Goal: Task Accomplishment & Management: Complete application form

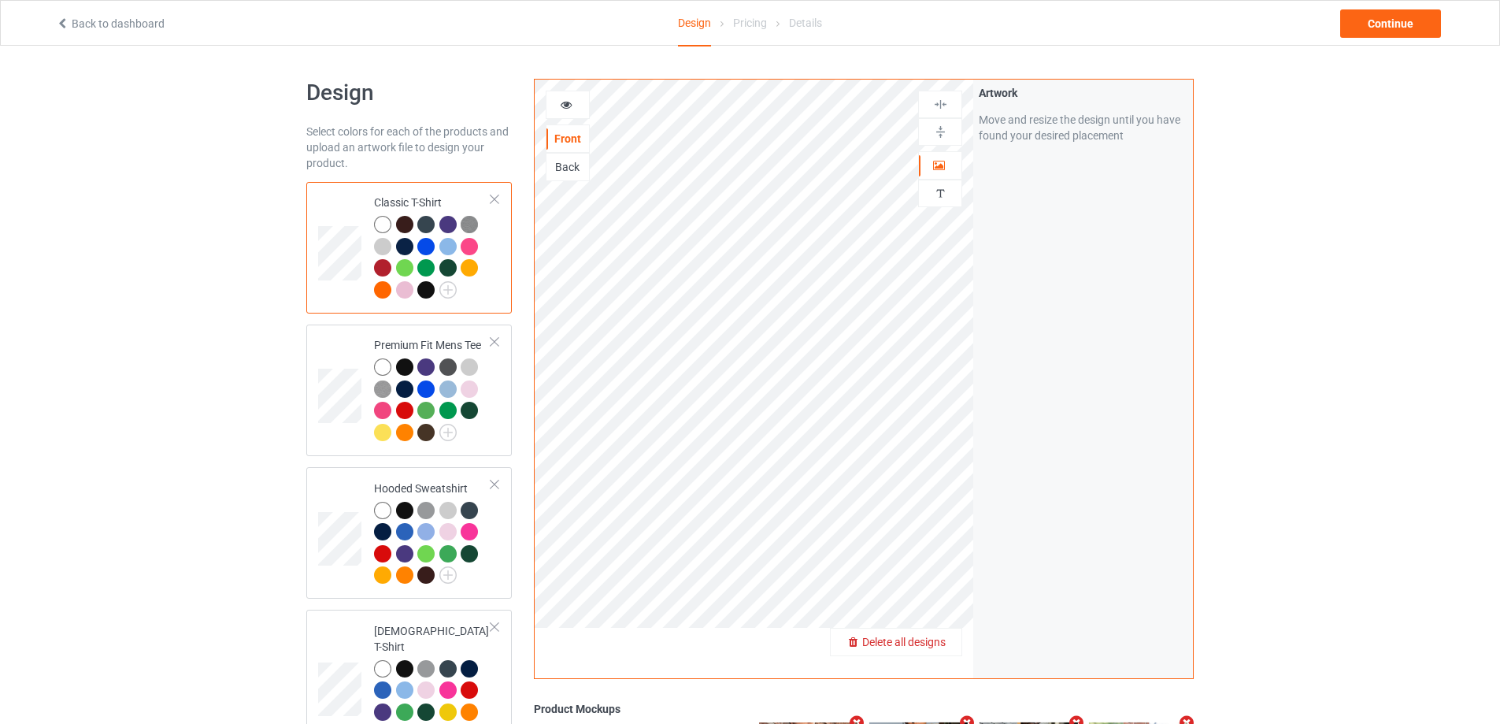
click at [944, 644] on span "Delete all designs" at bounding box center [903, 641] width 83 height 13
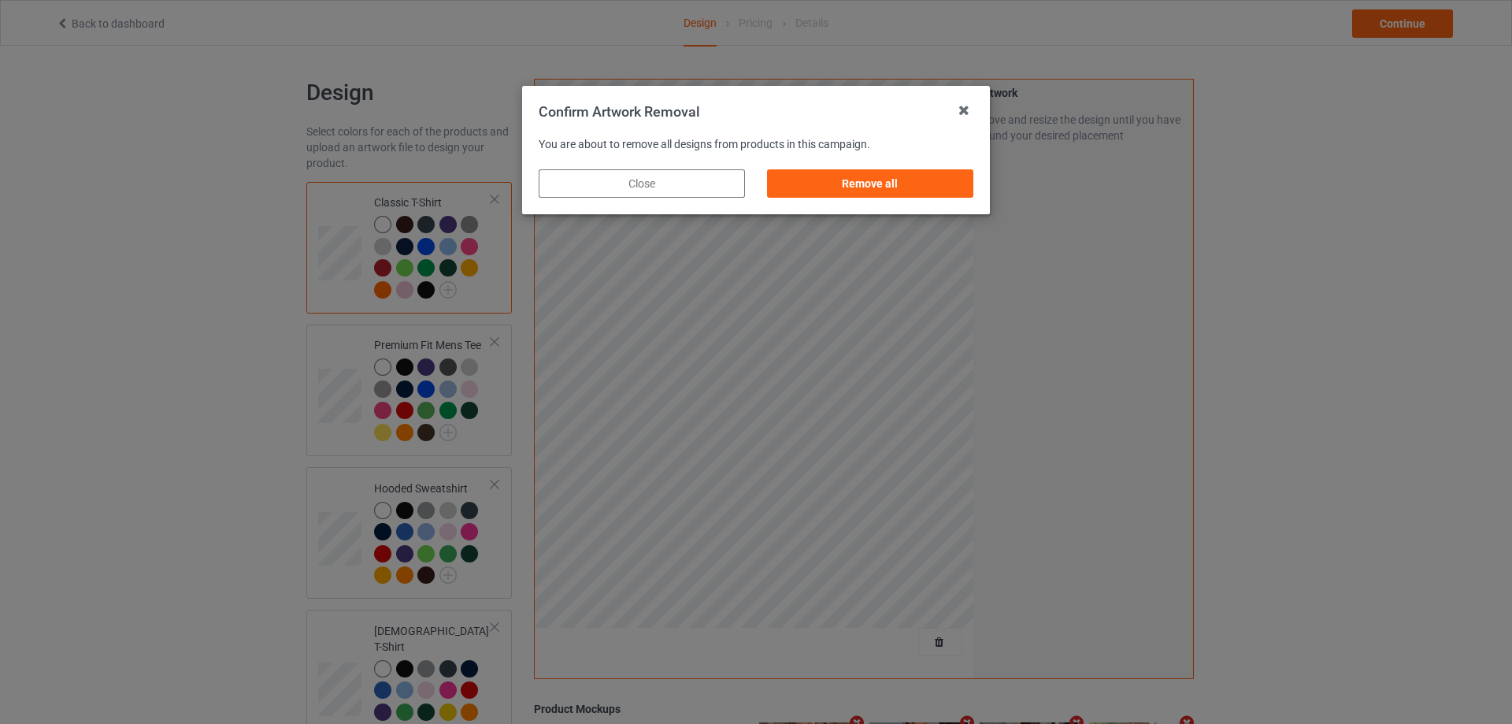
click at [921, 191] on div "Remove all" at bounding box center [870, 183] width 206 height 28
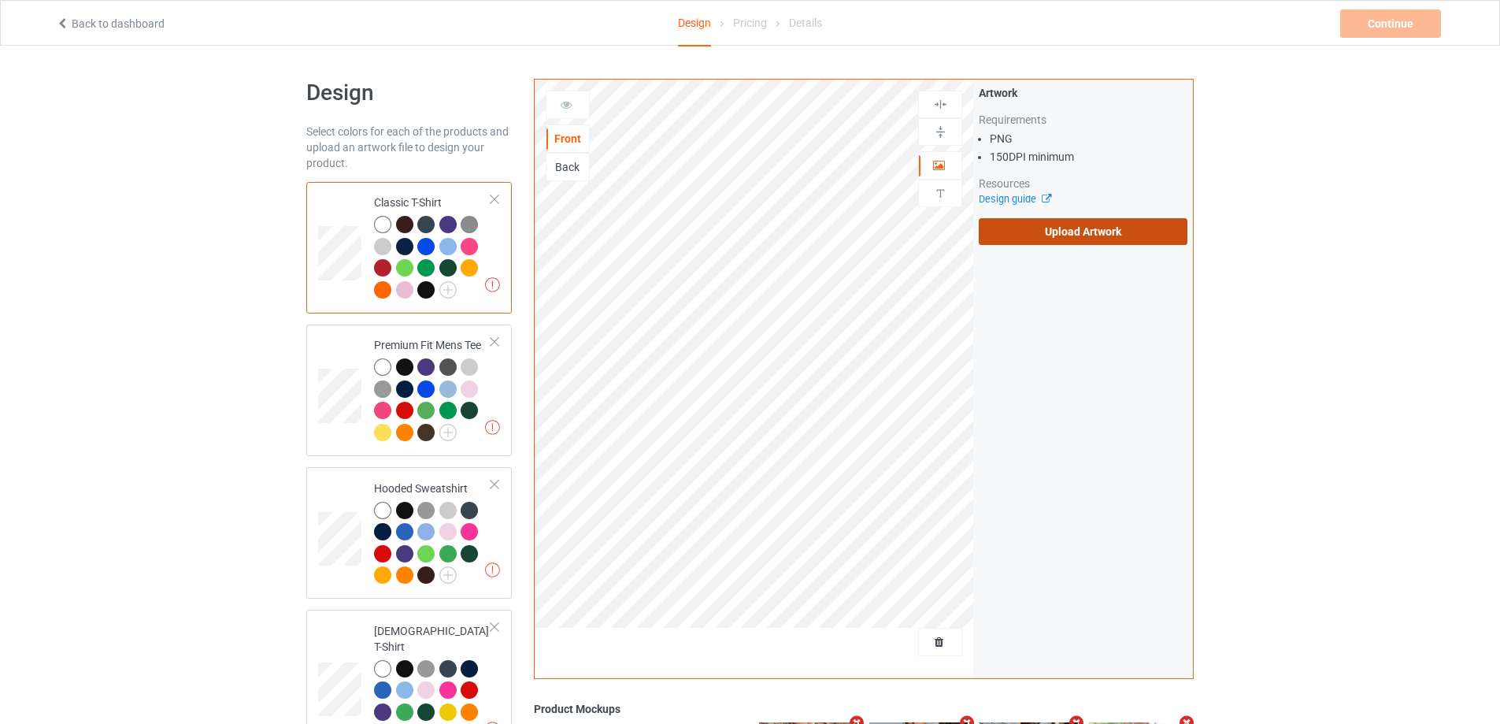
click at [1037, 235] on label "Upload Artwork" at bounding box center [1083, 231] width 209 height 27
click at [0, 0] on input "Upload Artwork" at bounding box center [0, 0] width 0 height 0
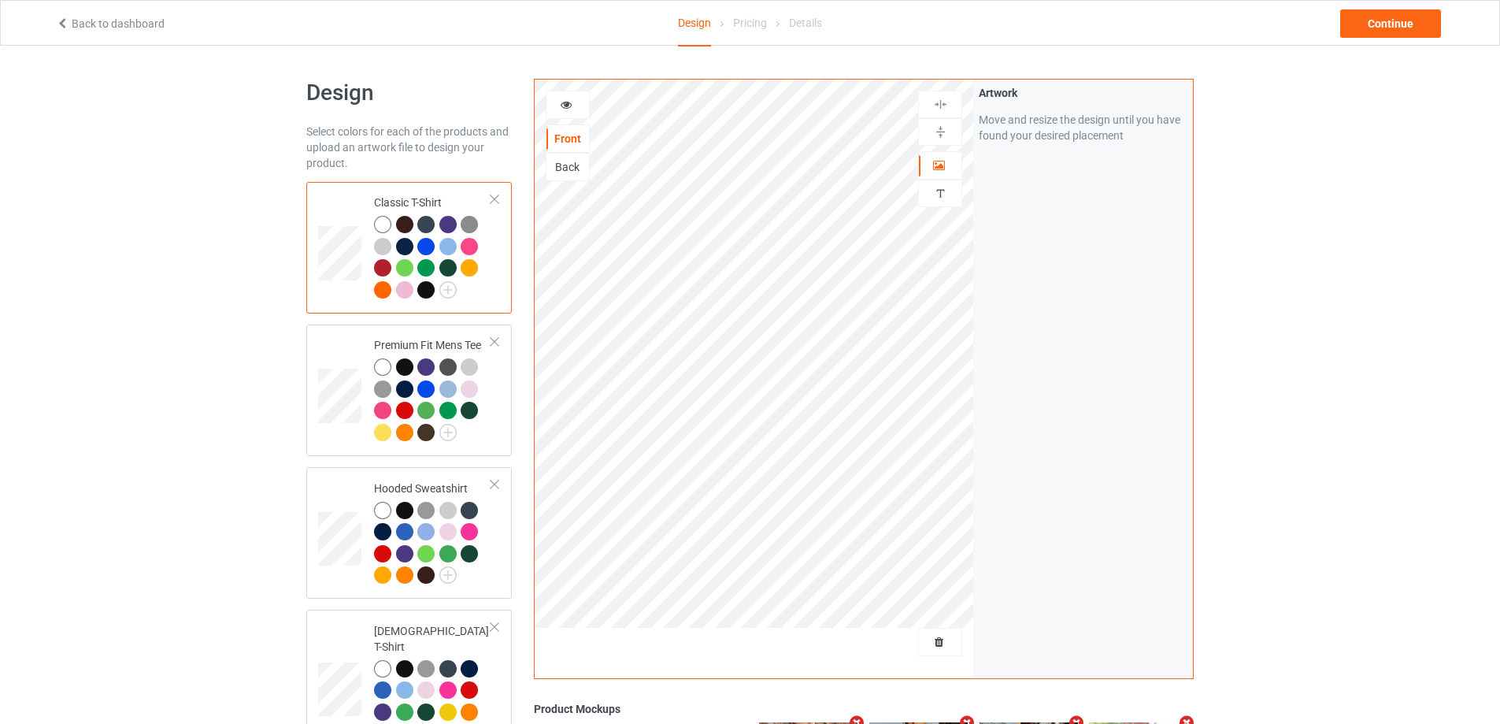
click at [1399, 8] on div "Back to dashboard Design Pricing Details Continue" at bounding box center [750, 23] width 1410 height 44
click at [1393, 28] on div "Continue" at bounding box center [1390, 23] width 101 height 28
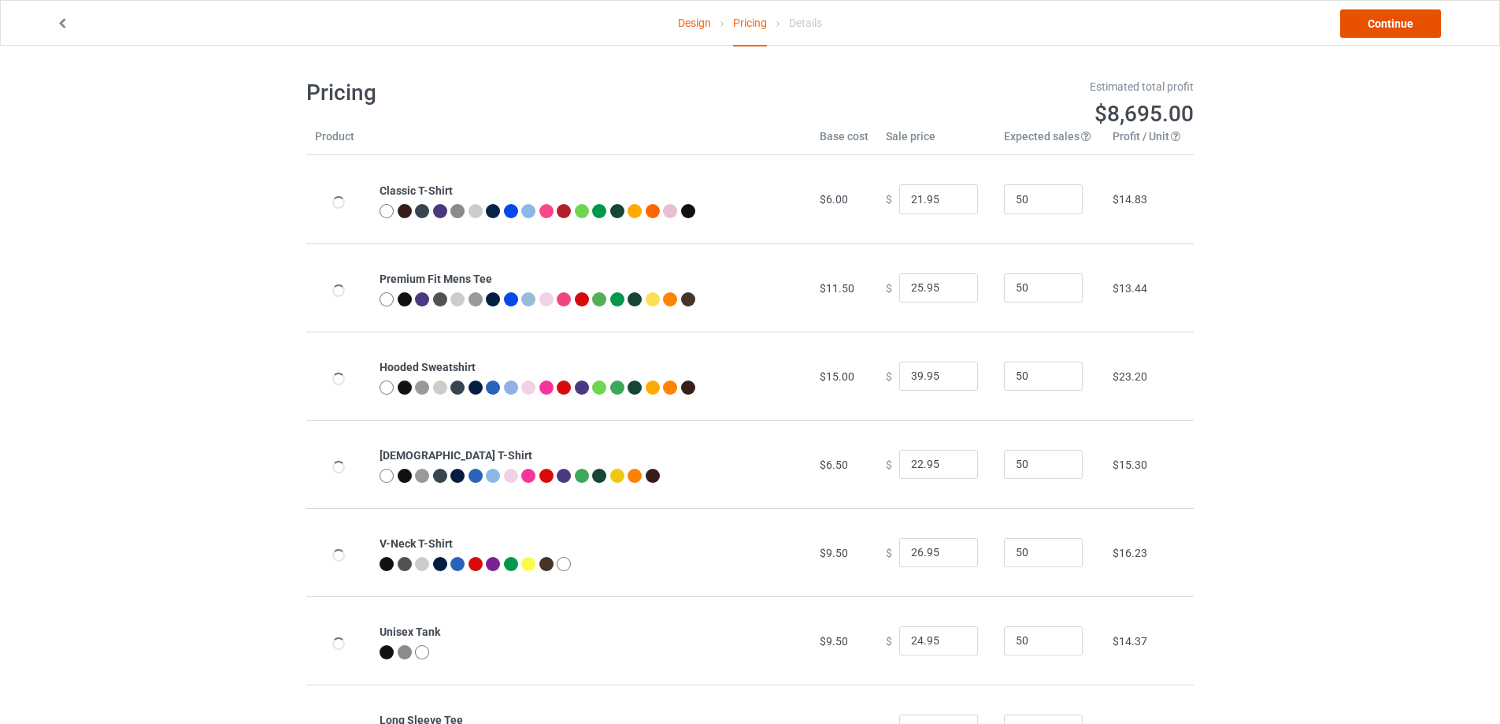
click at [1393, 29] on link "Continue" at bounding box center [1390, 23] width 101 height 28
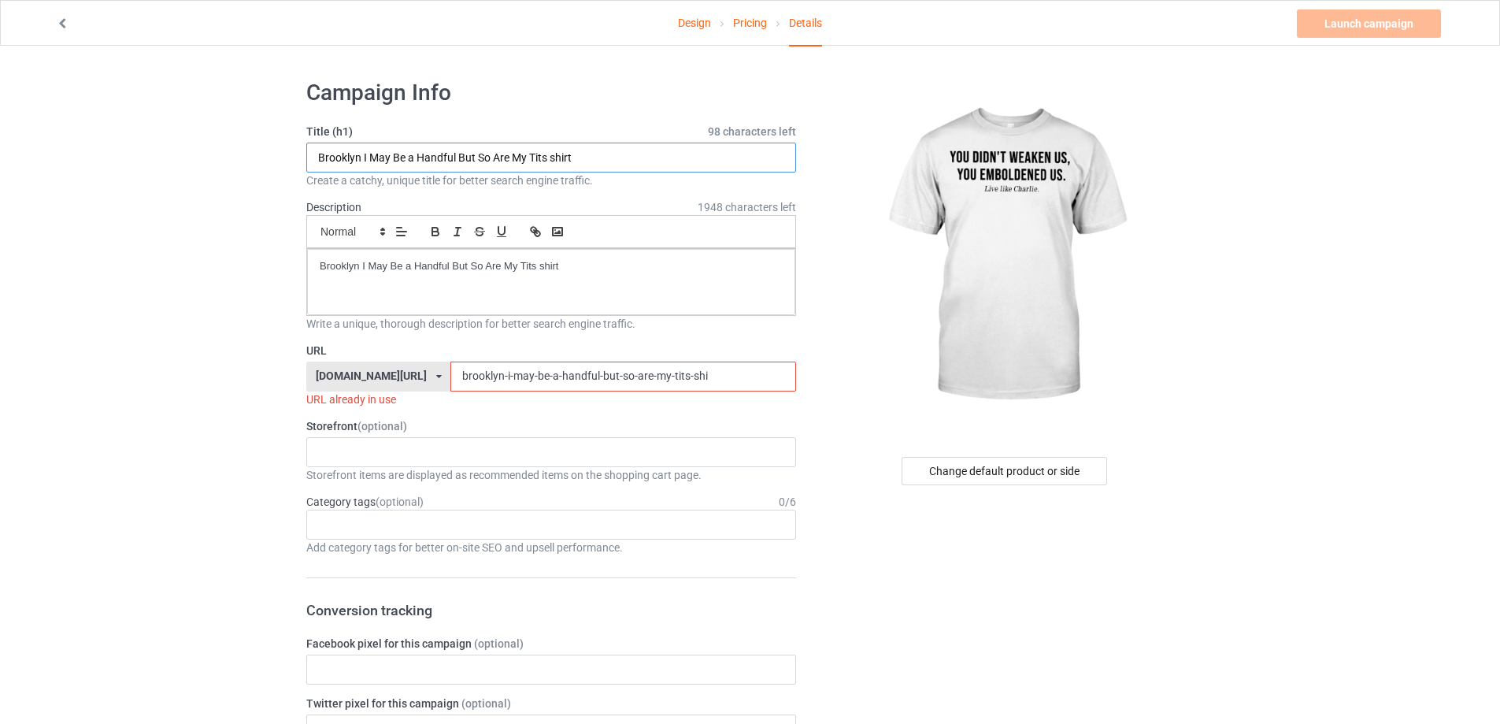
drag, startPoint x: 596, startPoint y: 150, endPoint x: 224, endPoint y: 150, distance: 372.5
paste input "you didn't weaken us you emboldened u"
type input "you didn't weaken us you emboldened us shirt"
drag, startPoint x: 595, startPoint y: 268, endPoint x: 102, endPoint y: 266, distance: 493.0
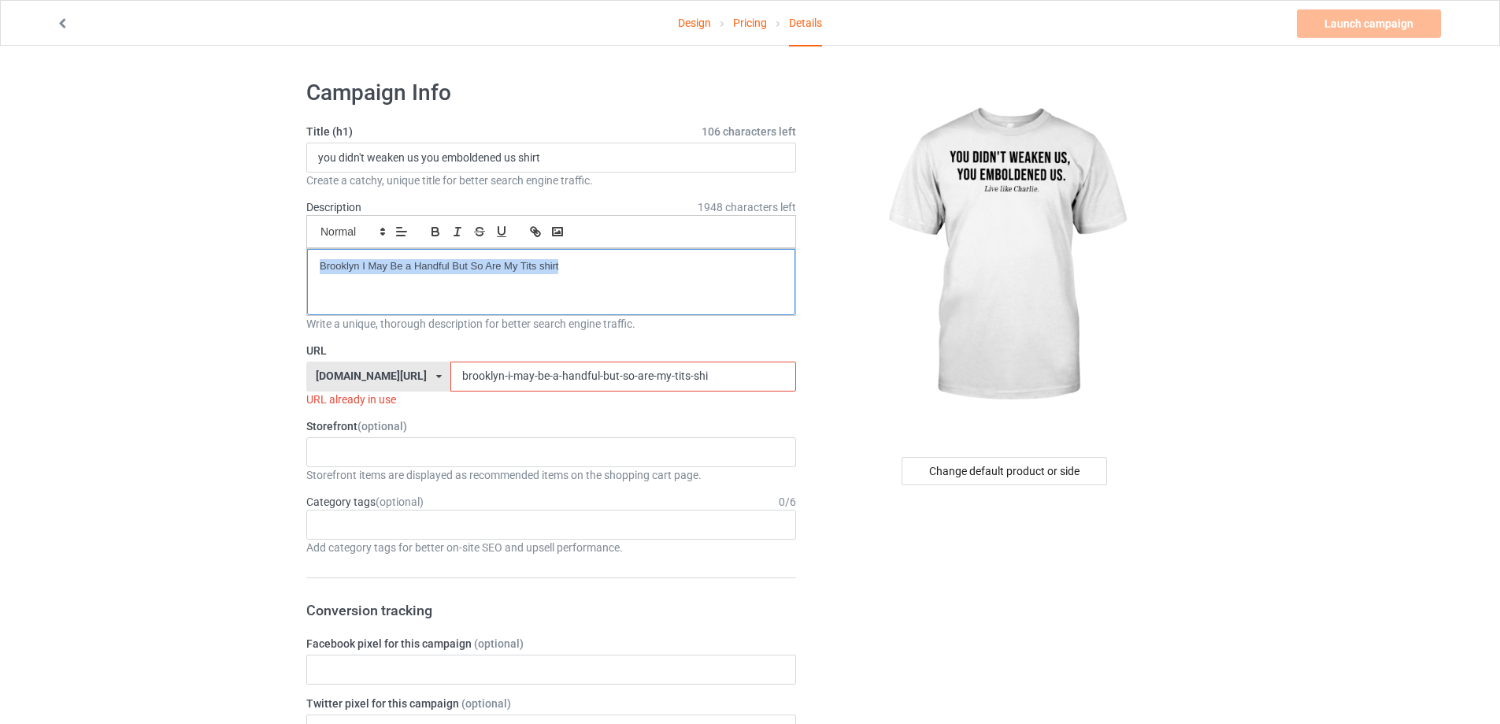
paste div
drag, startPoint x: 352, startPoint y: 351, endPoint x: 509, endPoint y: 363, distance: 157.2
click at [323, 350] on div "URL teechip.com/ teetrendus.com/ teechip.com/ 5cd2f964b197f721e1cad219 587d0d41…" at bounding box center [551, 375] width 490 height 65
paste input "you-didnt-weaken-us-you-emboldened-us-shirt"
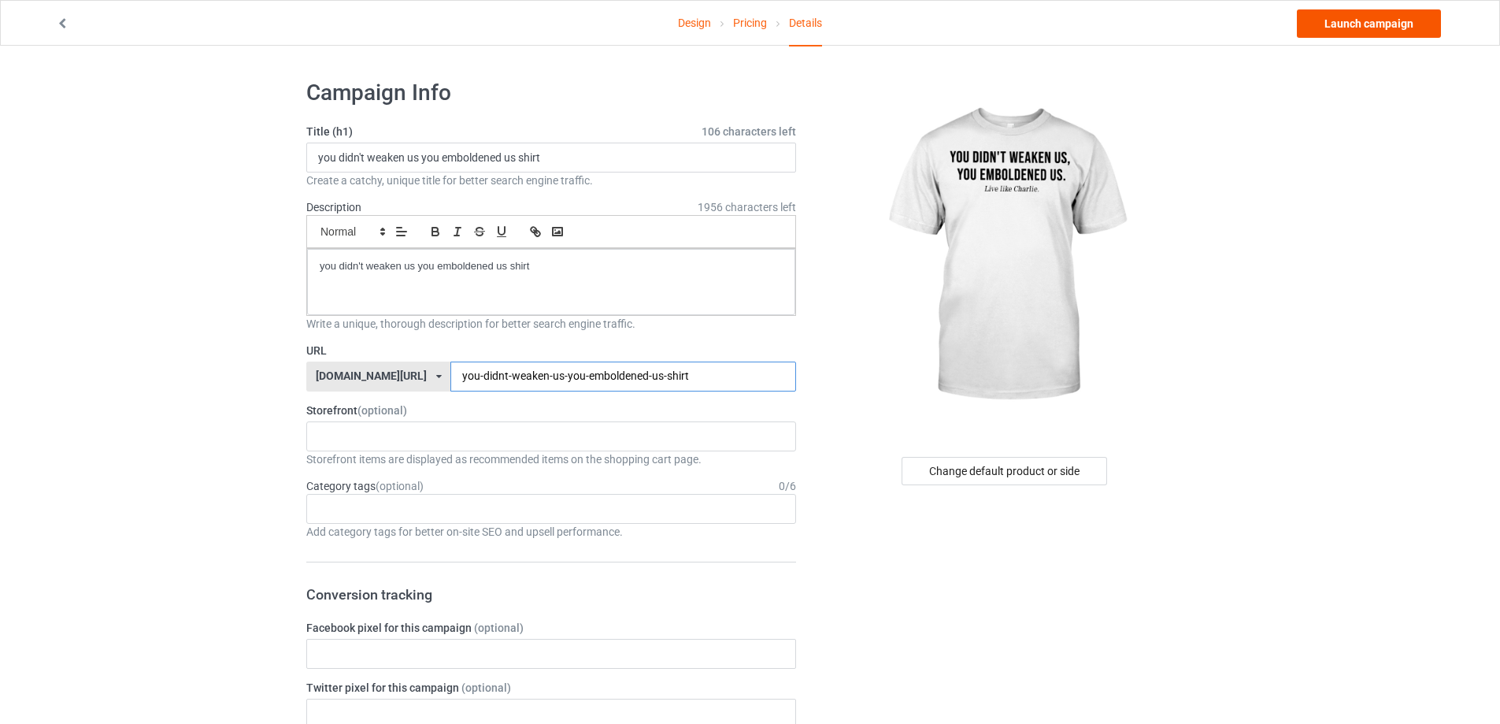
type input "you-didnt-weaken-us-you-emboldened-us-shirt"
click at [1358, 25] on link "Launch campaign" at bounding box center [1369, 23] width 144 height 28
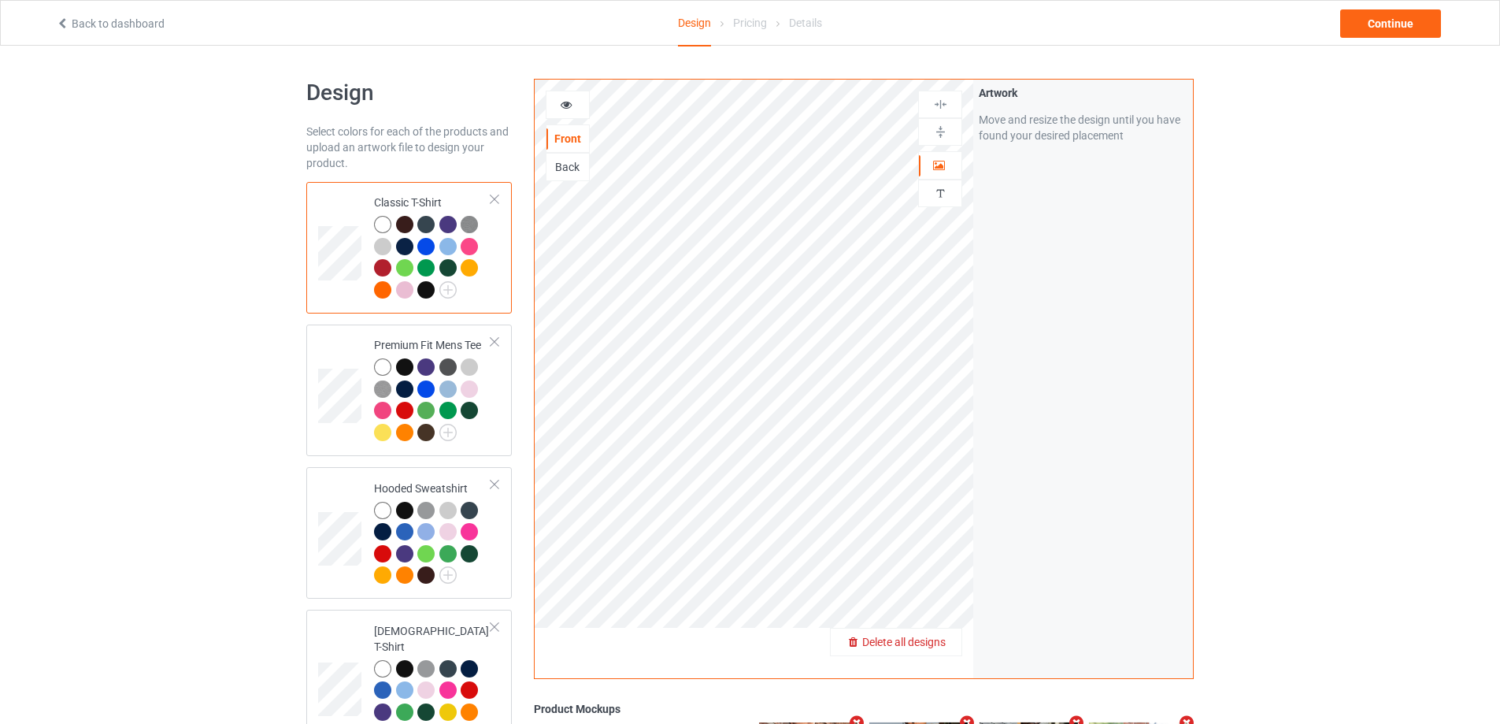
click at [931, 646] on span "Delete all designs" at bounding box center [903, 641] width 83 height 13
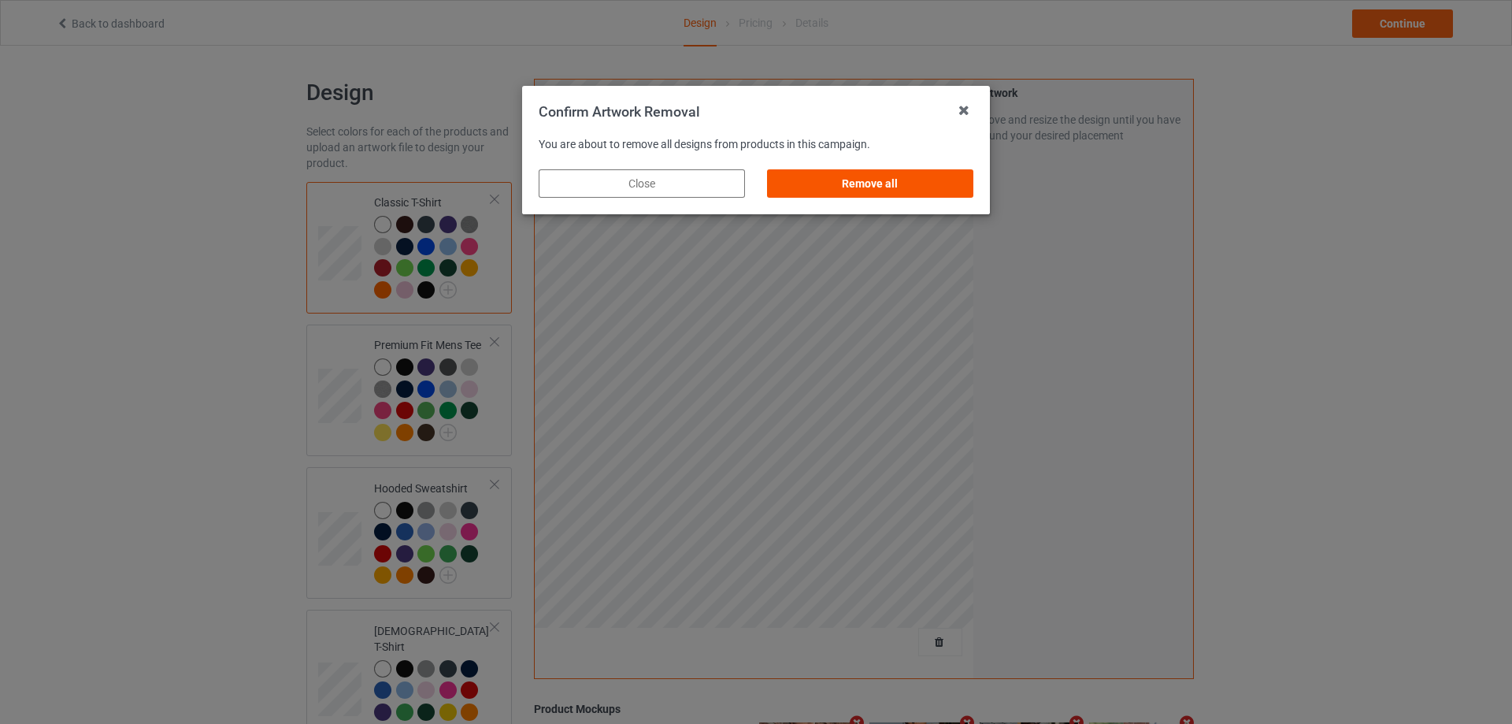
click at [891, 193] on div "Remove all" at bounding box center [870, 183] width 206 height 28
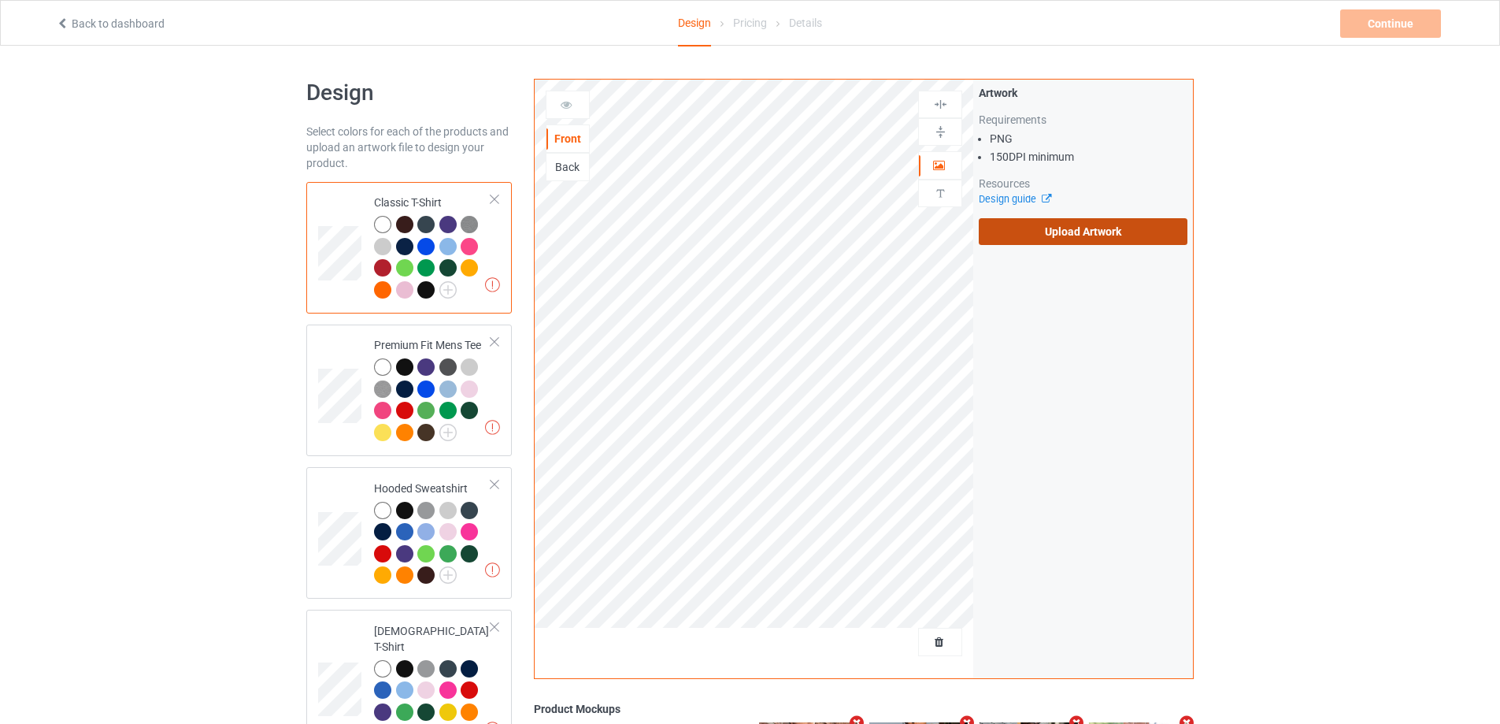
click at [1050, 228] on label "Upload Artwork" at bounding box center [1083, 231] width 209 height 27
click at [0, 0] on input "Upload Artwork" at bounding box center [0, 0] width 0 height 0
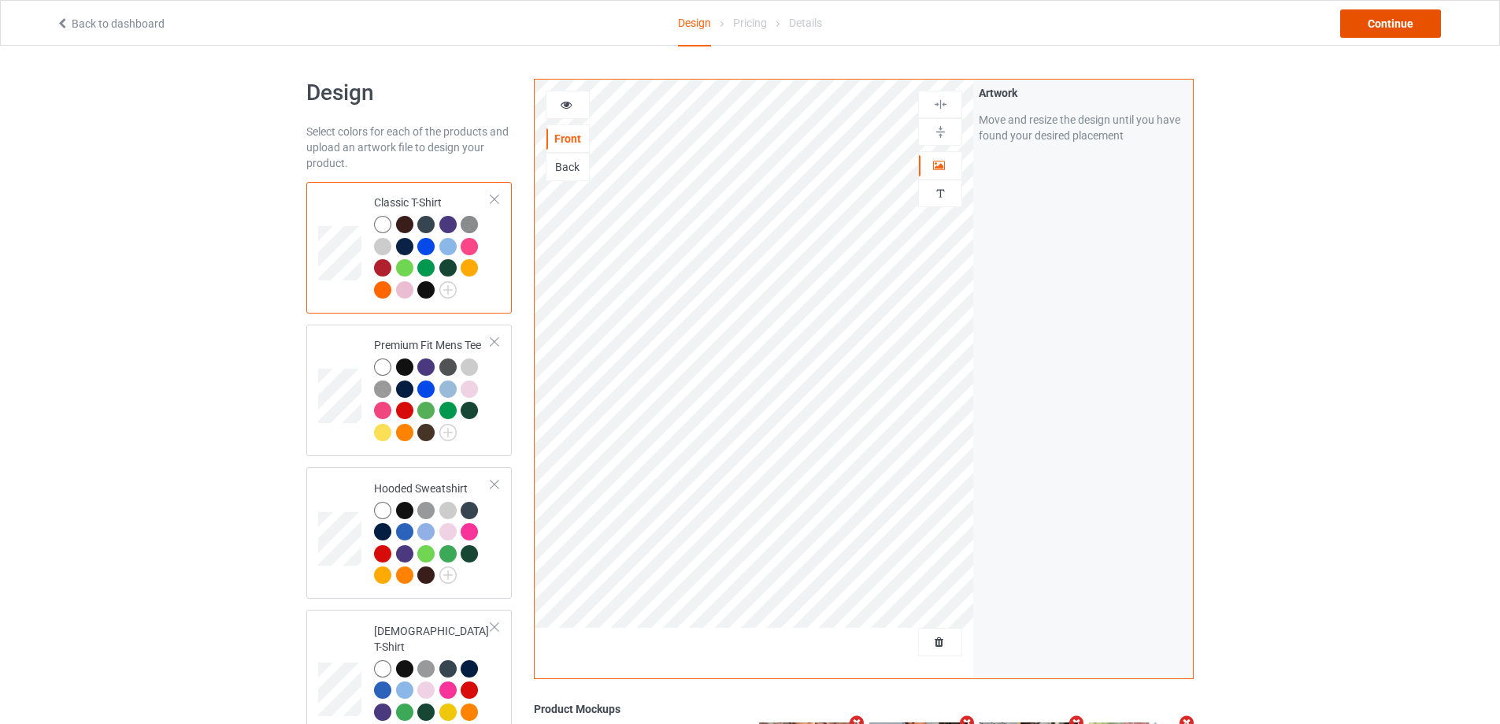
click at [1400, 28] on div "Continue" at bounding box center [1390, 23] width 101 height 28
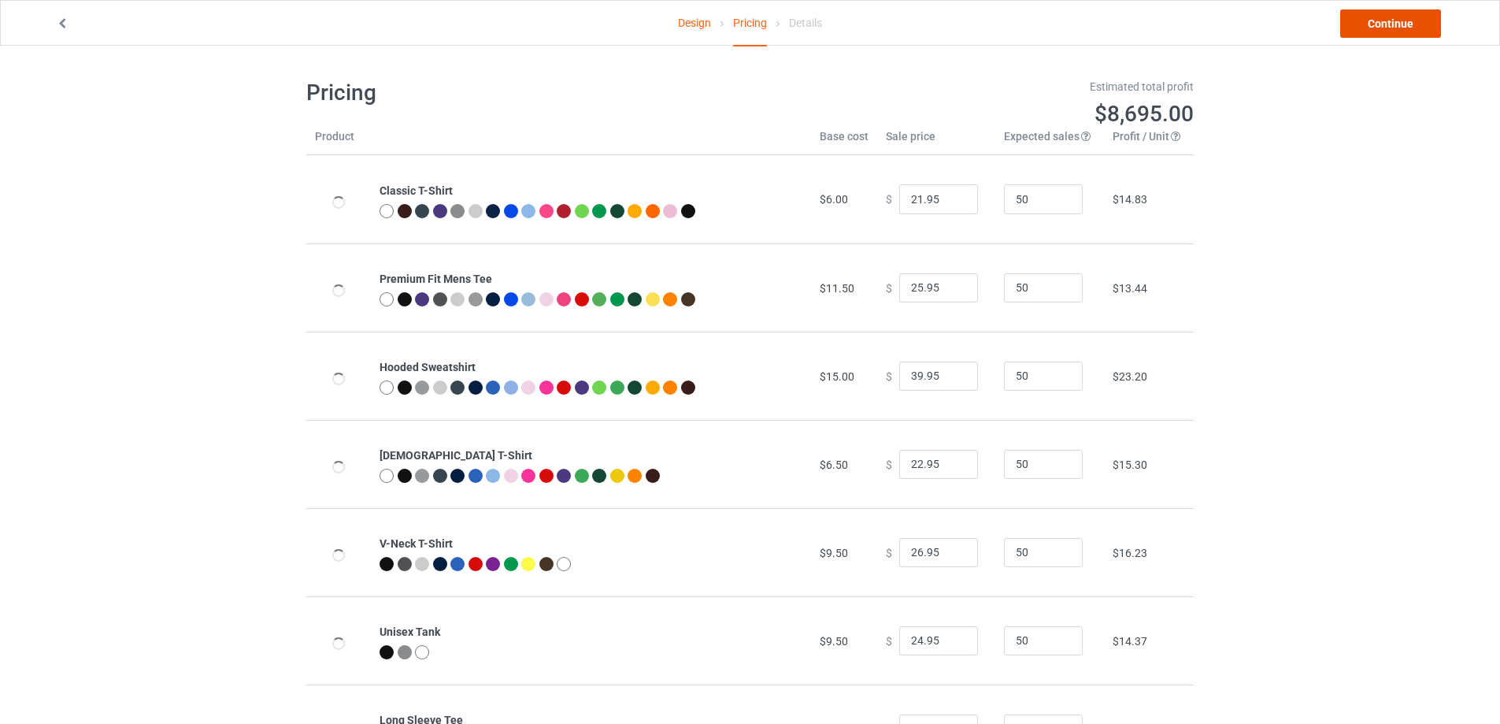
click at [1388, 30] on link "Continue" at bounding box center [1390, 23] width 101 height 28
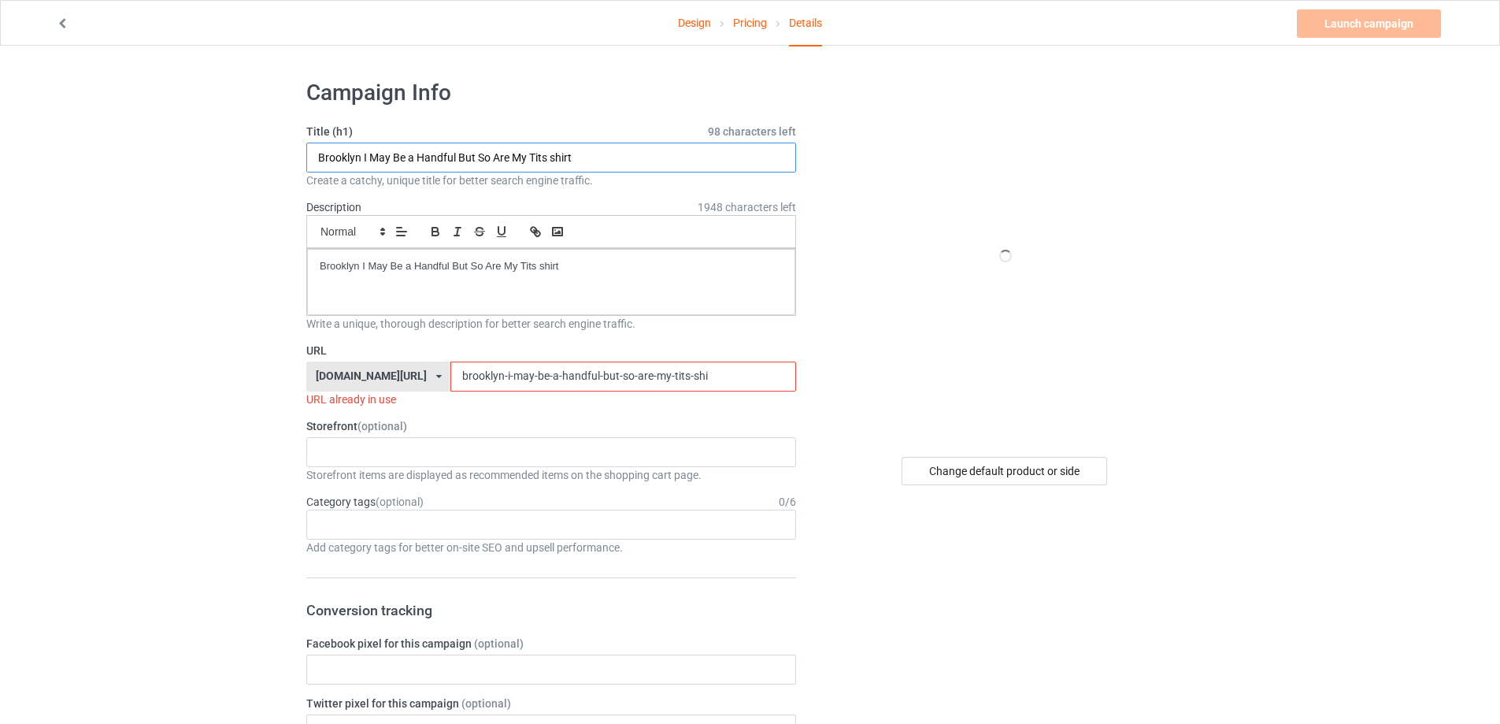
drag, startPoint x: 609, startPoint y: 164, endPoint x: 183, endPoint y: 116, distance: 427.9
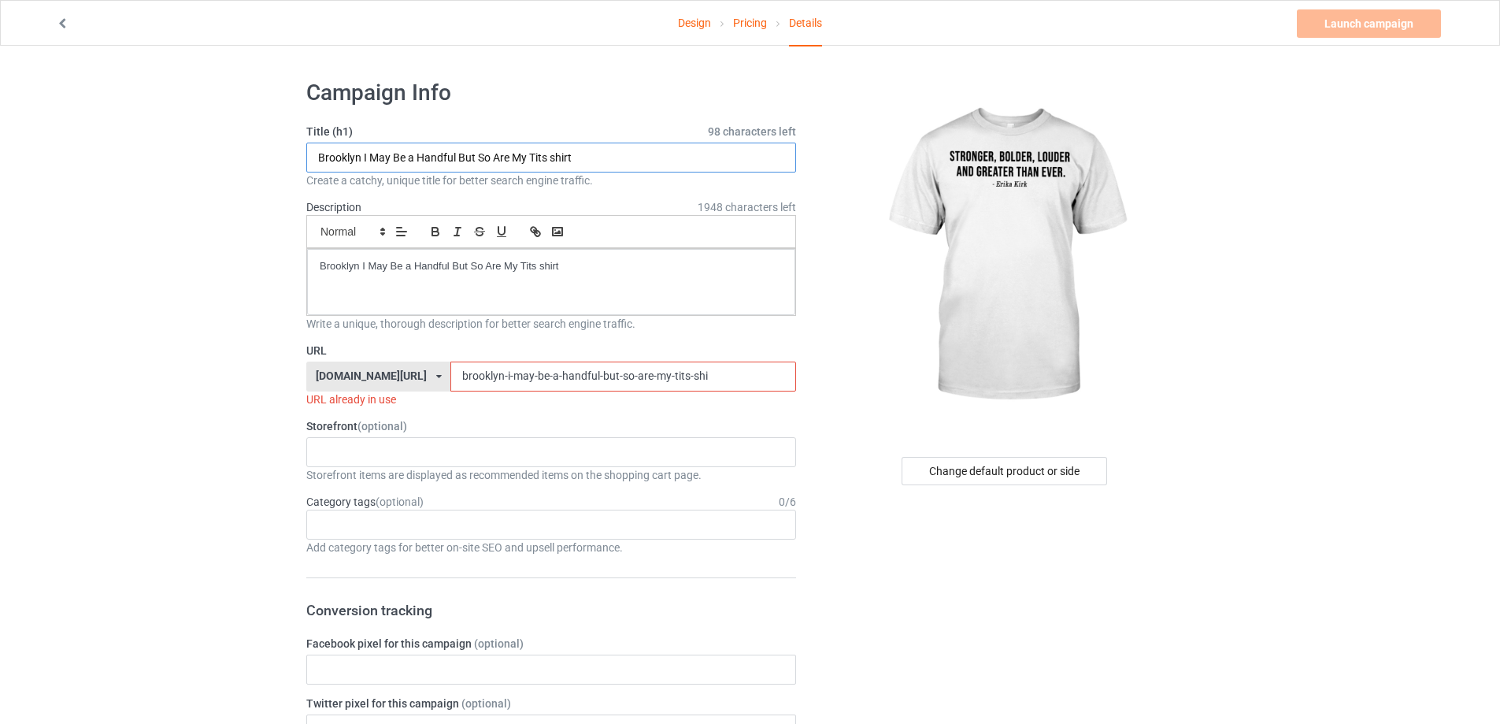
paste input "stronger bolder louder and greater than ever"
type input "stronger bolder louder and greater than ever shirt"
drag, startPoint x: 235, startPoint y: 242, endPoint x: 258, endPoint y: 252, distance: 25.0
drag, startPoint x: 653, startPoint y: 369, endPoint x: 295, endPoint y: 335, distance: 359.9
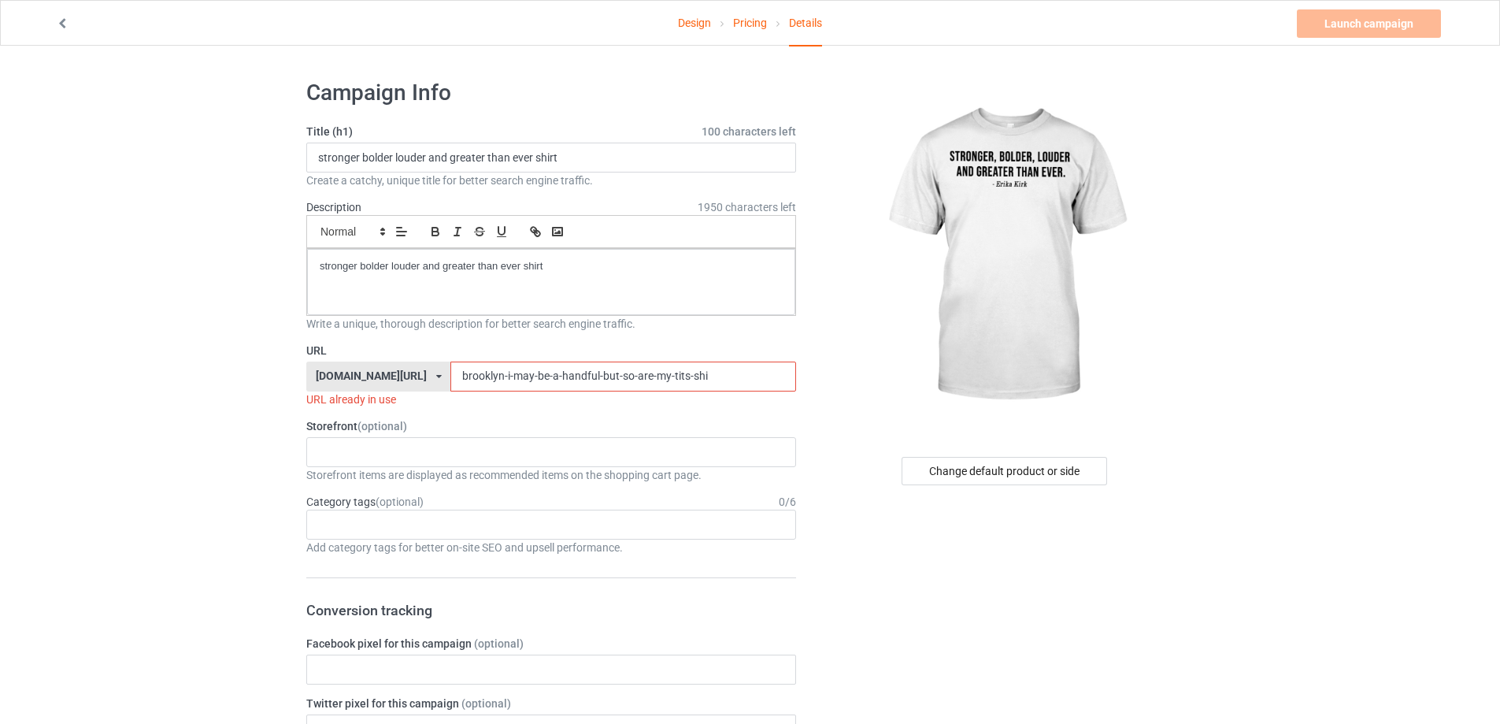
paste input "stronger-bolder-louder-and-greater-than-ever-shirt"
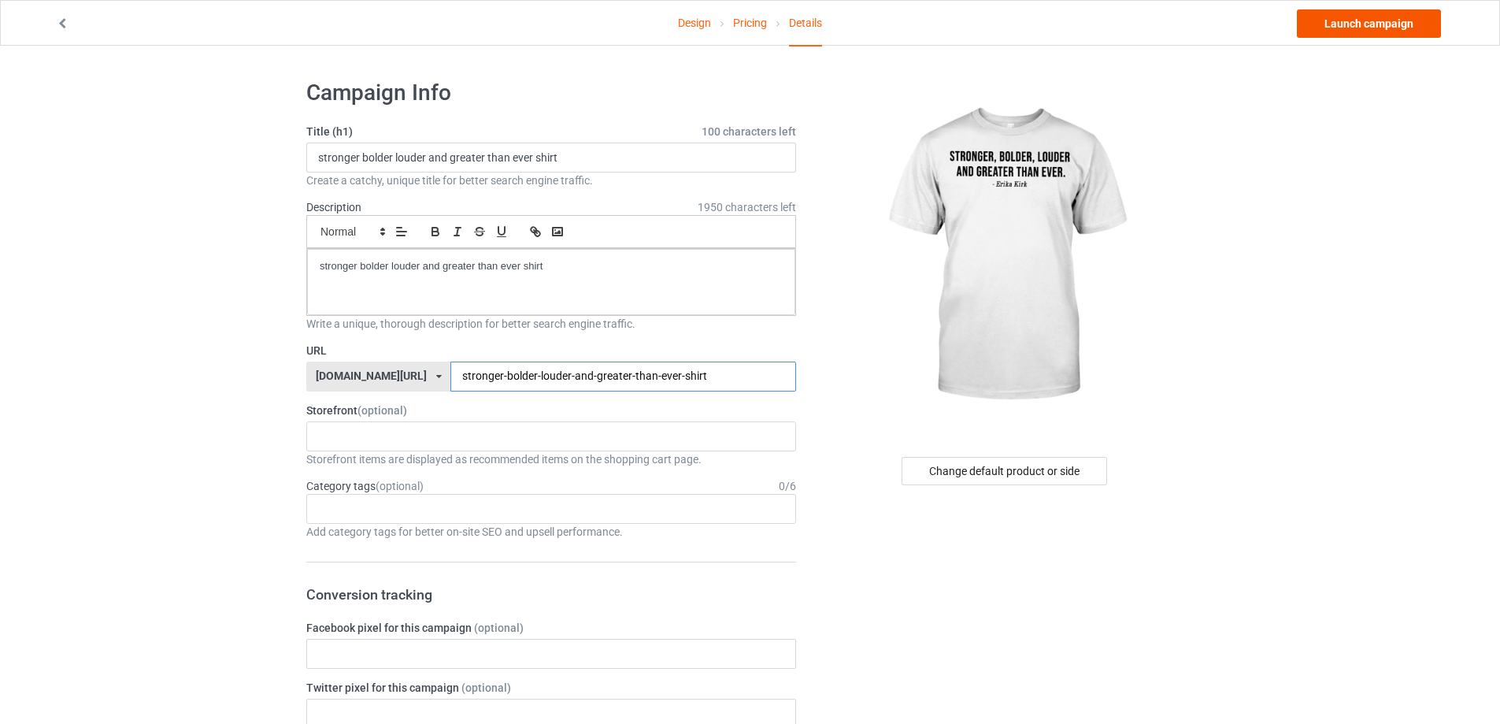
type input "stronger-bolder-louder-and-greater-than-ever-shirt"
click at [1373, 28] on link "Launch campaign" at bounding box center [1369, 23] width 144 height 28
